Goal: Task Accomplishment & Management: Use online tool/utility

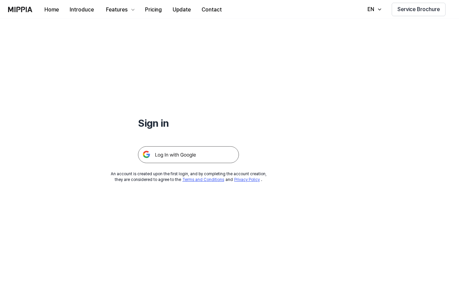
click at [167, 156] on img at bounding box center [188, 154] width 101 height 17
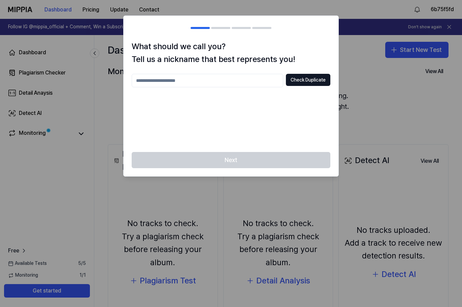
click at [363, 94] on div at bounding box center [231, 153] width 462 height 307
click at [250, 164] on div "Next" at bounding box center [231, 164] width 215 height 24
